Goal: Transaction & Acquisition: Download file/media

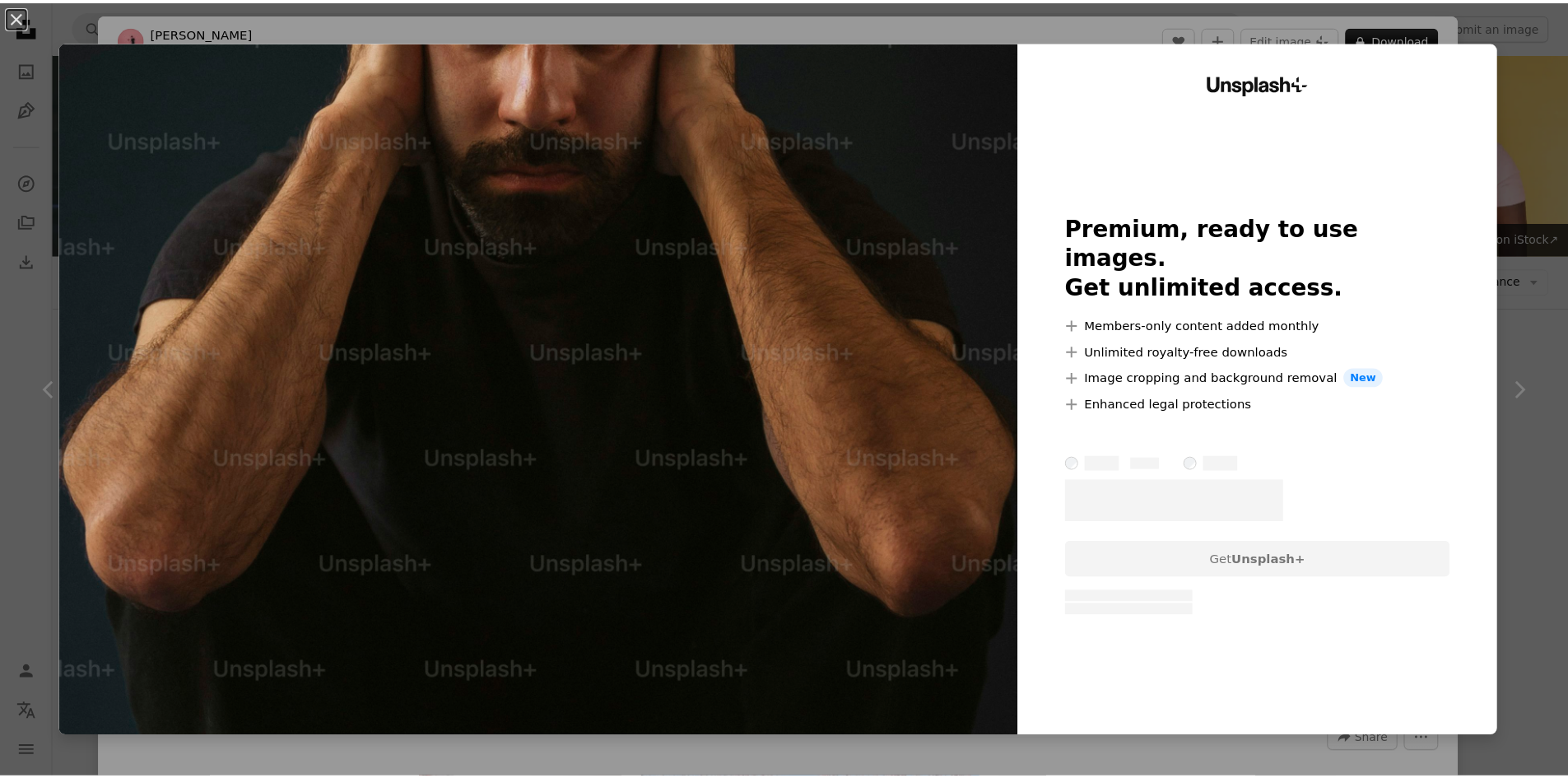
scroll to position [15423, 0]
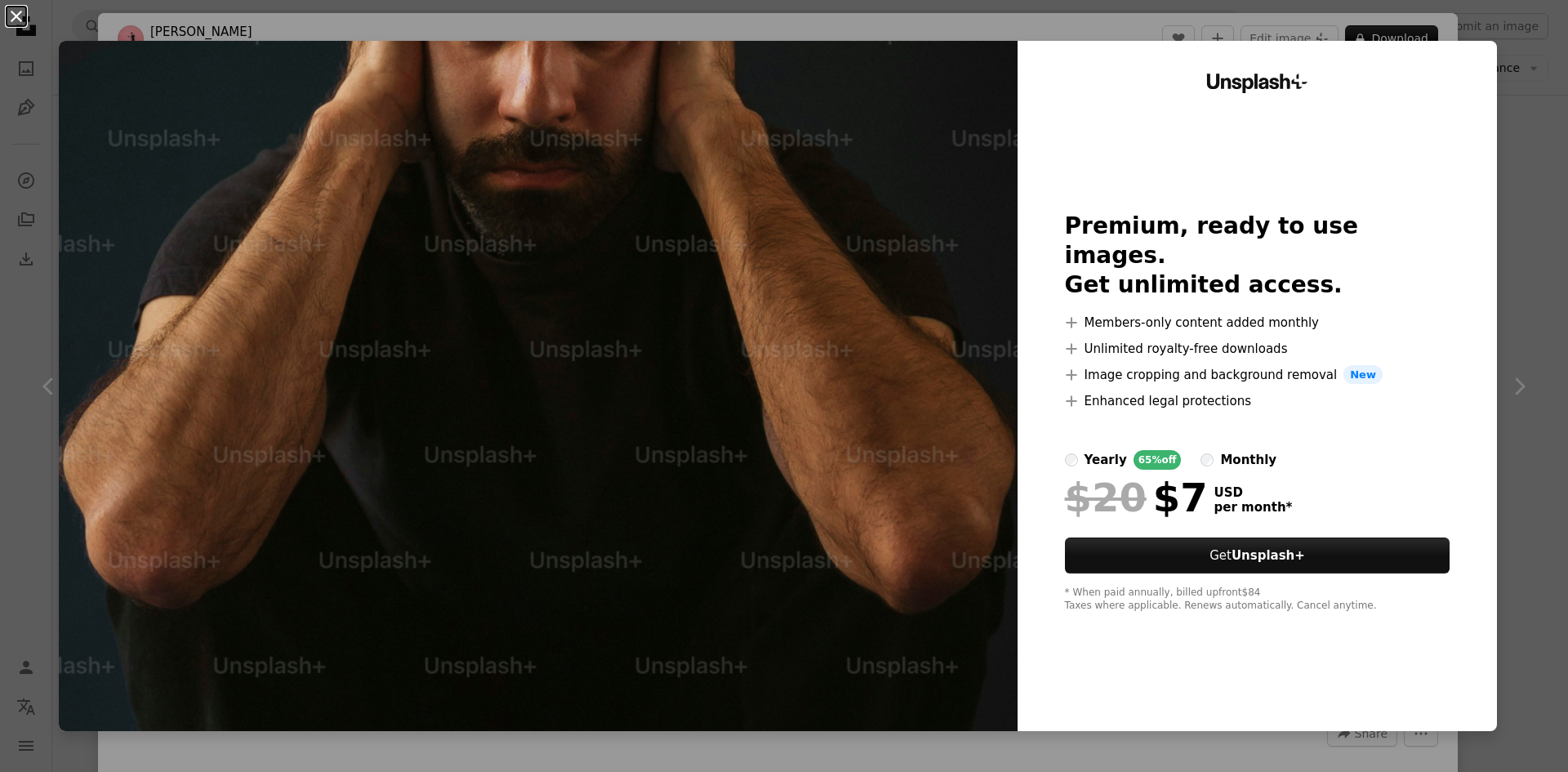
click at [17, 23] on button "An X shape" at bounding box center [16, 16] width 20 height 20
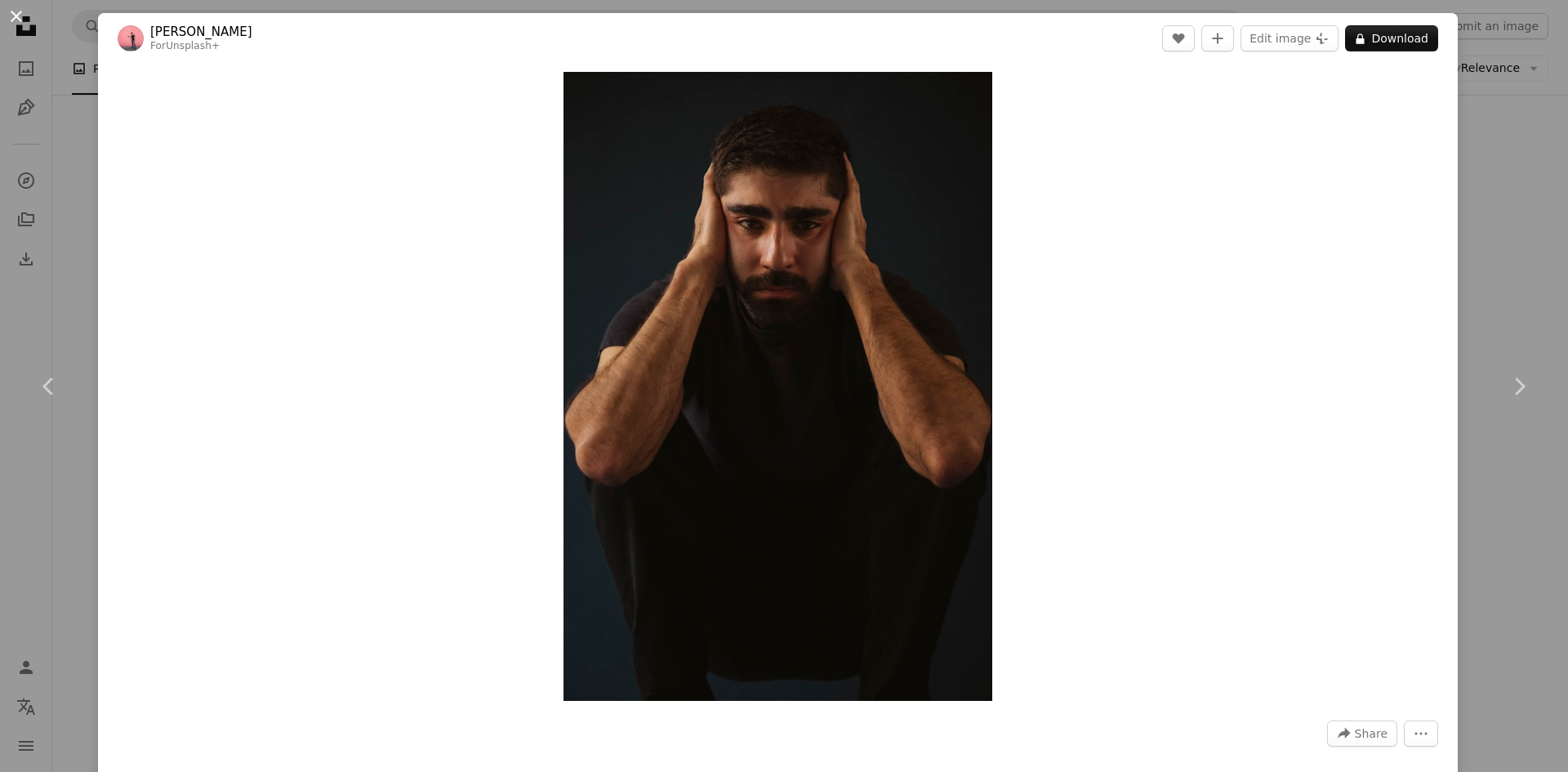
click at [19, 18] on button "An X shape" at bounding box center [16, 16] width 20 height 20
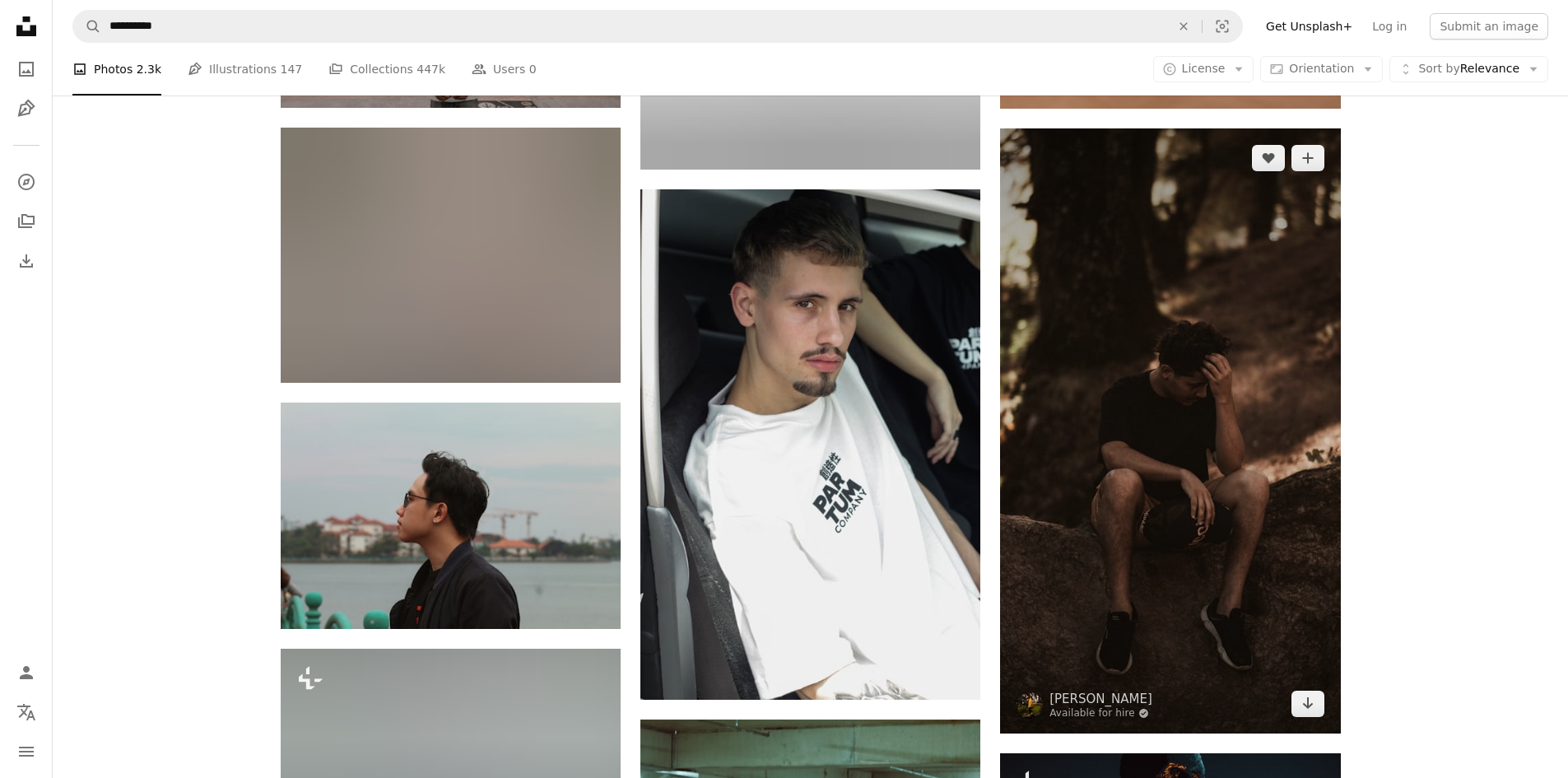
scroll to position [23542, 0]
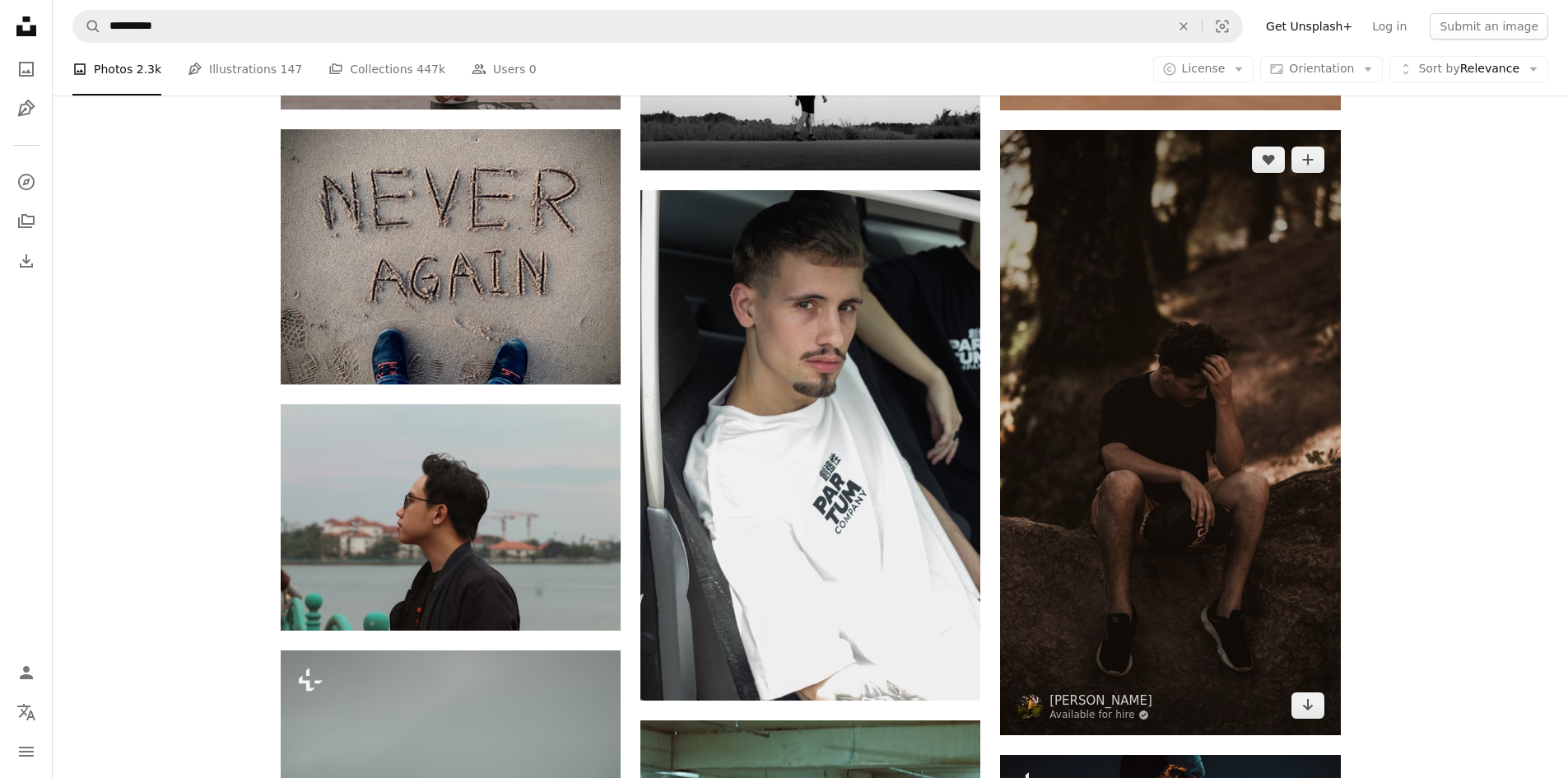
click at [1178, 358] on img at bounding box center [1169, 432] width 339 height 605
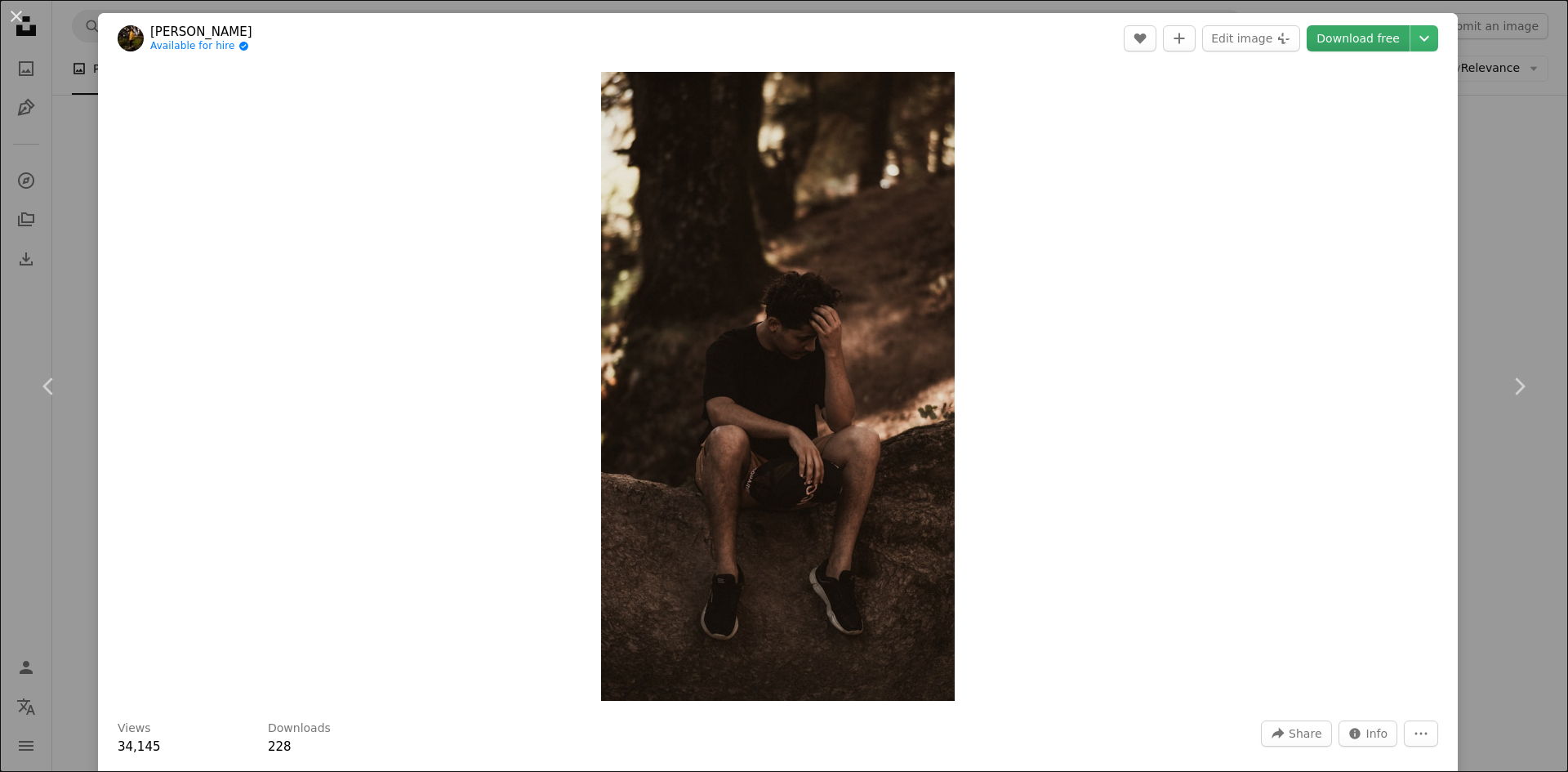
click at [1369, 33] on link "Download free" at bounding box center [1358, 38] width 103 height 26
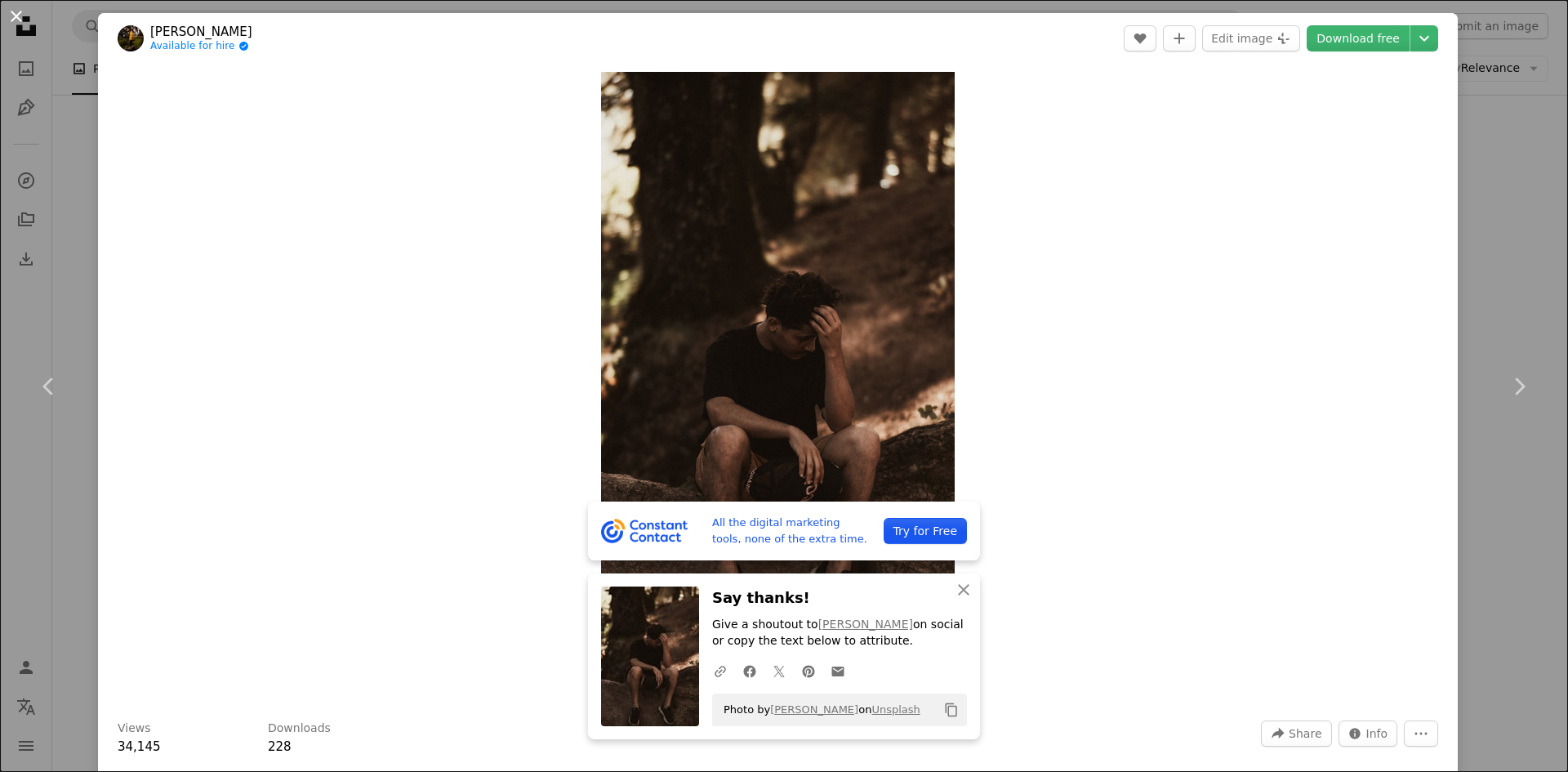
click at [20, 14] on button "An X shape" at bounding box center [16, 16] width 20 height 20
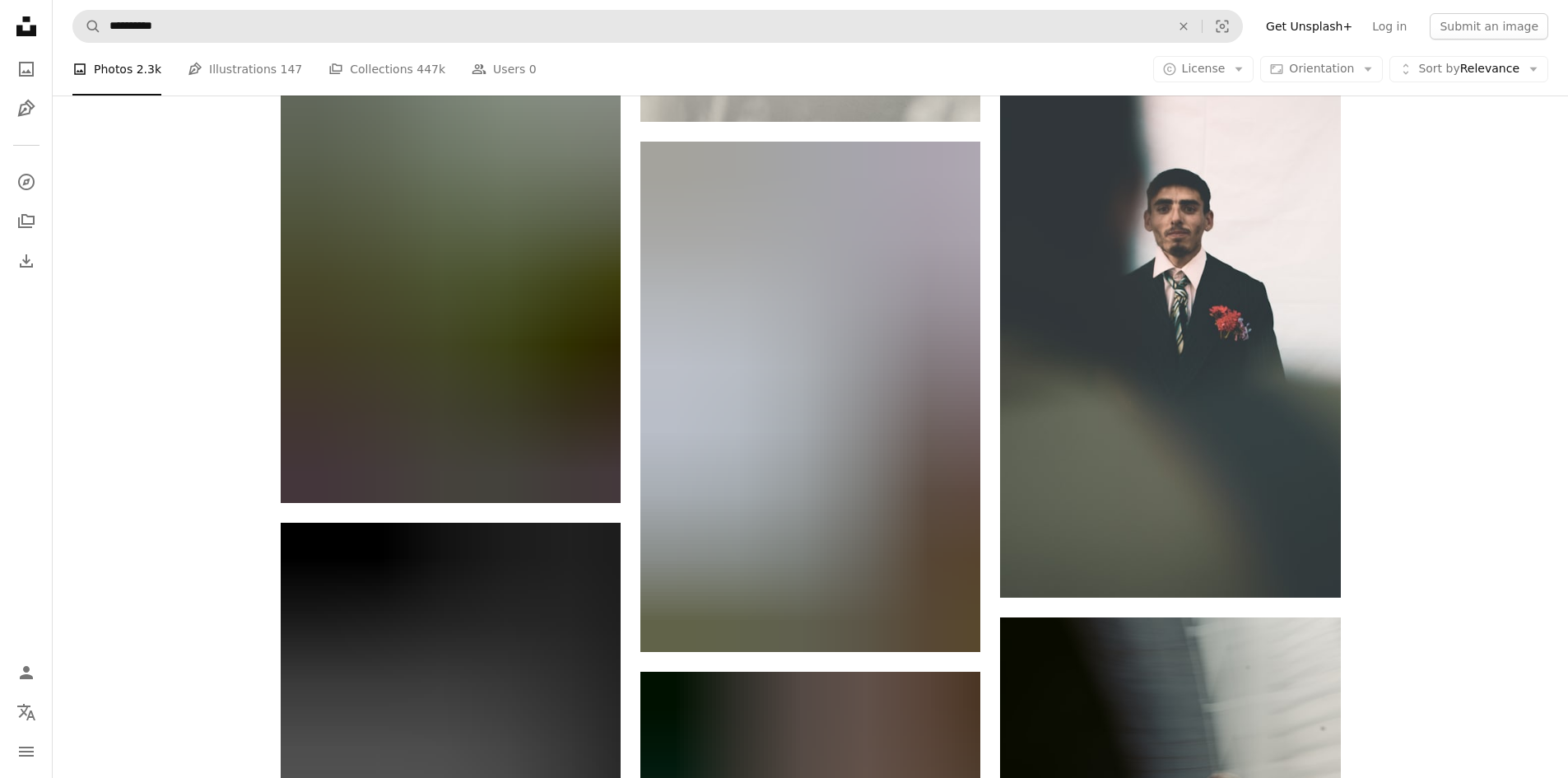
scroll to position [49853, 0]
